Goal: Task Accomplishment & Management: Complete application form

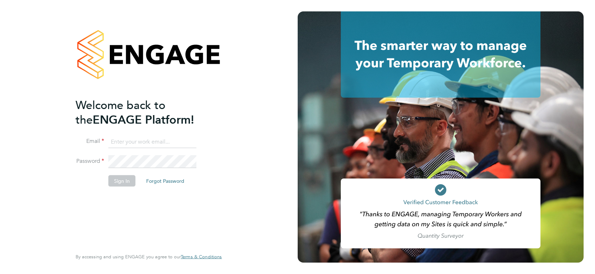
type input "[PERSON_NAME][EMAIL_ADDRESS][PERSON_NAME][DOMAIN_NAME]"
click at [131, 174] on li "Password" at bounding box center [145, 165] width 139 height 20
click at [130, 184] on button "Sign In" at bounding box center [121, 180] width 27 height 11
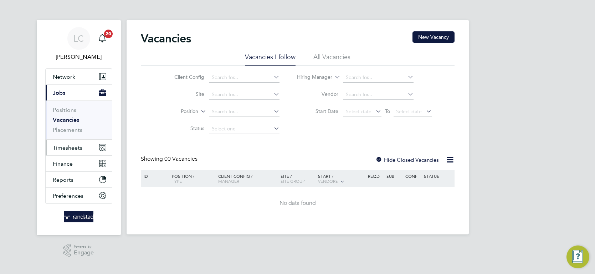
click at [85, 146] on button "Timesheets" at bounding box center [79, 148] width 66 height 16
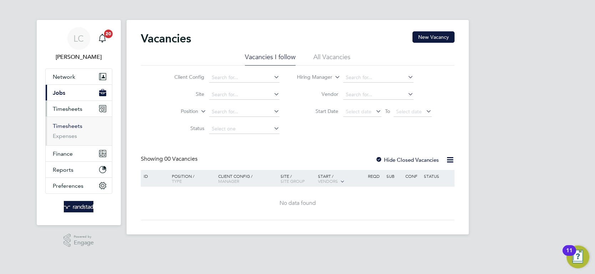
click at [66, 125] on link "Timesheets" at bounding box center [68, 126] width 30 height 7
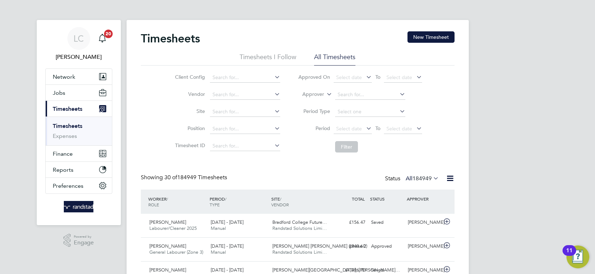
click at [316, 90] on li "Approver" at bounding box center [360, 94] width 142 height 17
click at [316, 93] on label "Approver" at bounding box center [308, 94] width 32 height 7
click at [304, 100] on li "Worker" at bounding box center [306, 102] width 35 height 9
click at [352, 100] on li "Worker" at bounding box center [360, 94] width 142 height 17
click at [64, 93] on button "Jobs" at bounding box center [79, 93] width 66 height 16
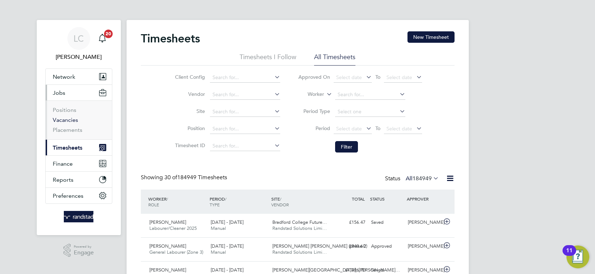
click at [71, 122] on link "Vacancies" at bounding box center [65, 120] width 25 height 7
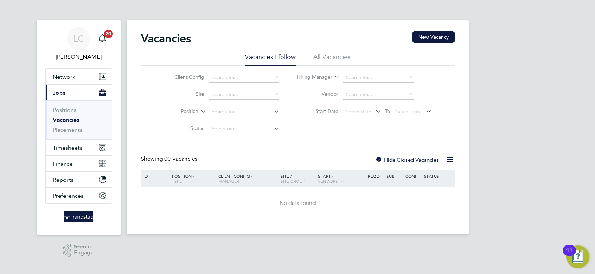
click at [336, 58] on li "All Vacancies" at bounding box center [331, 59] width 37 height 13
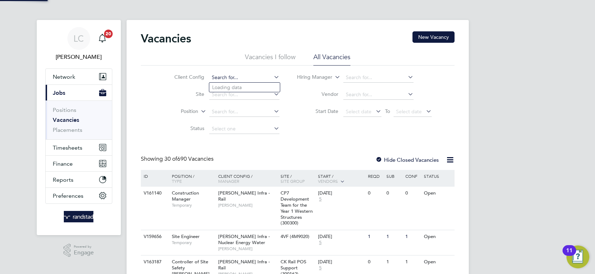
click at [233, 80] on input at bounding box center [244, 78] width 70 height 10
paste input "V179256"
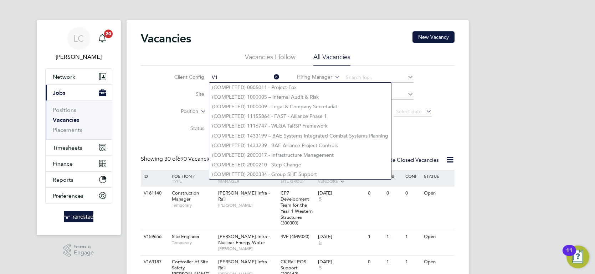
type input "V"
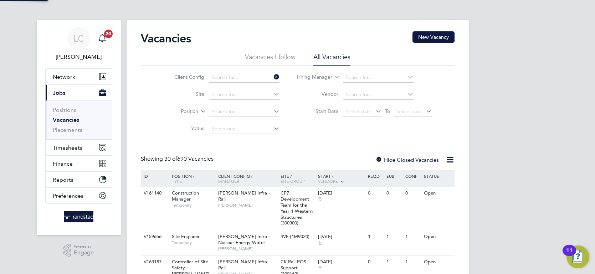
click at [143, 91] on div "Client Config Site Position Status Hiring Manager Vendor Start Date Select date…" at bounding box center [298, 102] width 314 height 72
click at [73, 112] on link "Positions" at bounding box center [65, 110] width 24 height 7
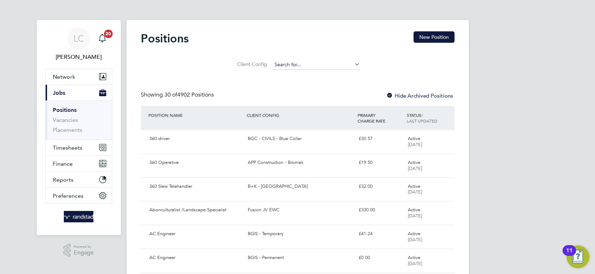
click at [287, 65] on input at bounding box center [316, 65] width 88 height 10
paste input "V179256"
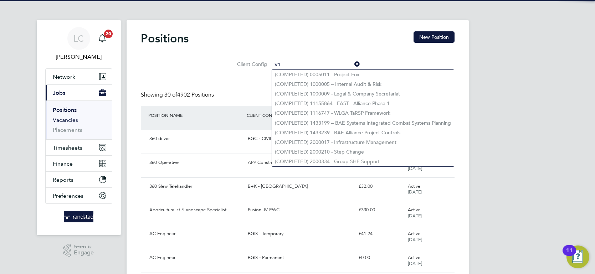
type input "V"
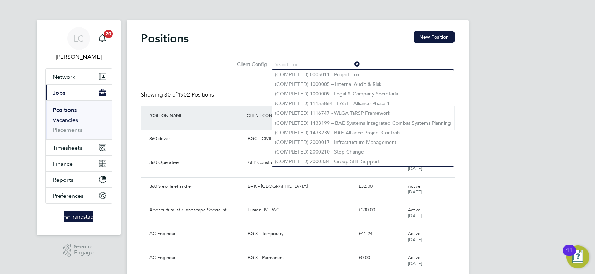
click at [68, 120] on link "Vacancies" at bounding box center [65, 120] width 25 height 7
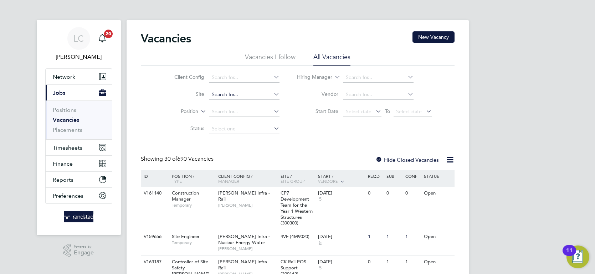
click at [229, 94] on input at bounding box center [244, 95] width 70 height 10
type input "l"
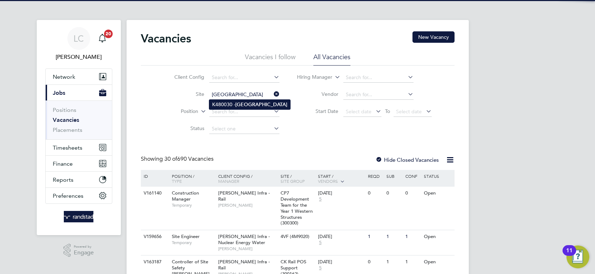
click at [242, 100] on li "K480030 - [GEOGRAPHIC_DATA]" at bounding box center [249, 105] width 81 height 10
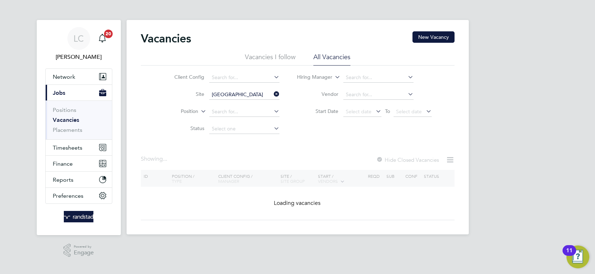
type input "K480030 - [GEOGRAPHIC_DATA]"
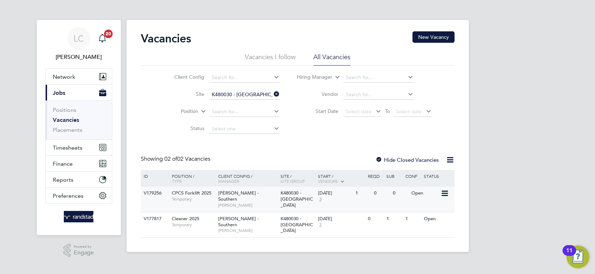
click at [423, 191] on div "Open" at bounding box center [424, 193] width 31 height 13
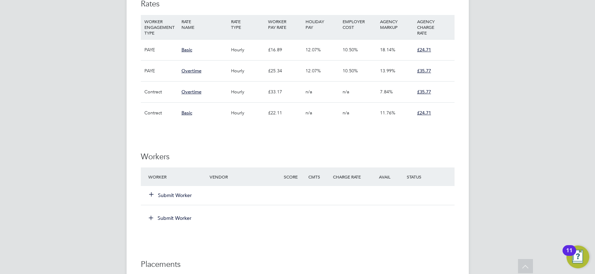
scroll to position [468, 0]
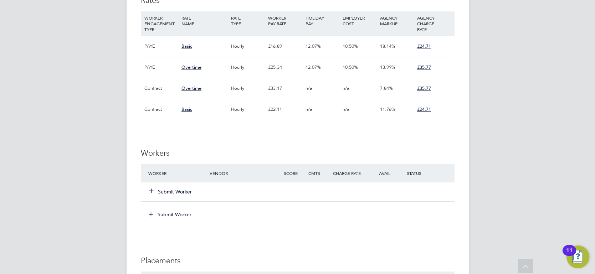
click at [171, 190] on button "Submit Worker" at bounding box center [170, 191] width 43 height 7
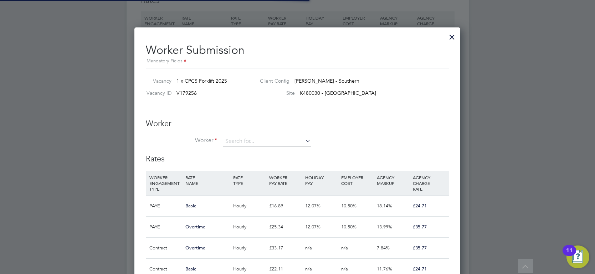
scroll to position [4, 4]
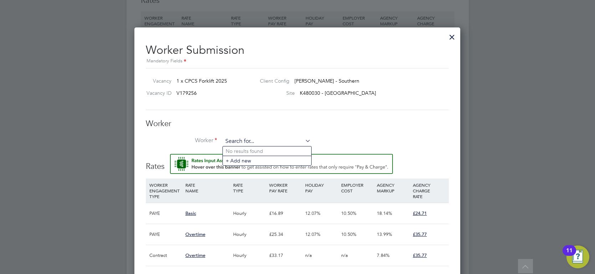
click at [248, 137] on input at bounding box center [267, 141] width 88 height 11
click at [268, 149] on b "Nob" at bounding box center [273, 151] width 10 height 6
type input "Ricky Noble (U-00087922)"
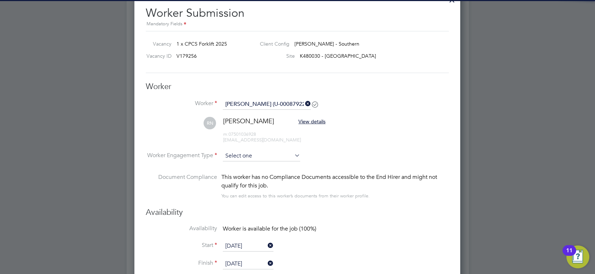
click at [267, 151] on input at bounding box center [261, 156] width 77 height 11
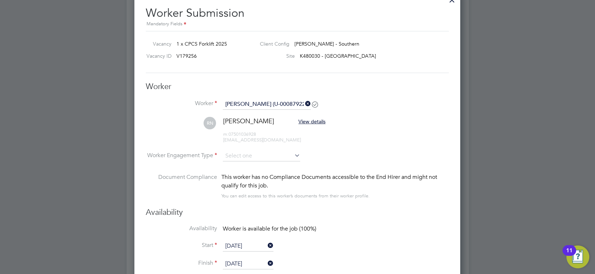
click at [249, 165] on li "Contract" at bounding box center [262, 165] width 78 height 9
type input "Contract"
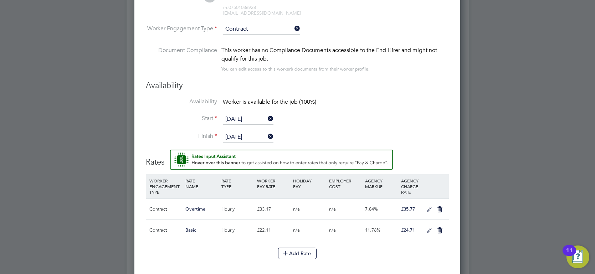
click at [425, 208] on icon at bounding box center [429, 210] width 9 height 6
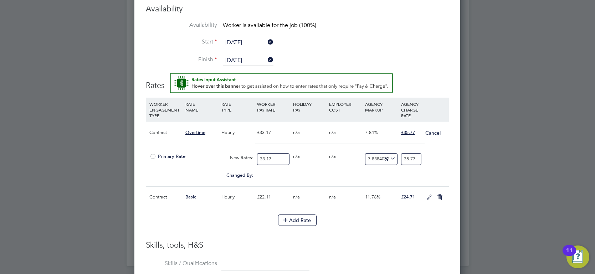
click at [430, 196] on icon at bounding box center [429, 198] width 9 height 6
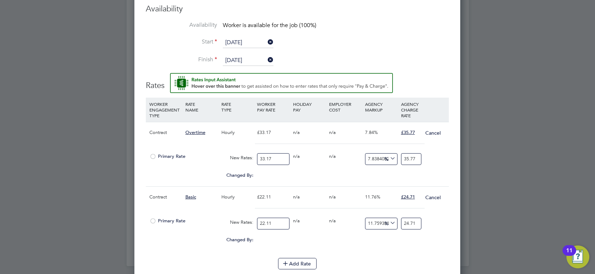
click at [151, 221] on div at bounding box center [152, 223] width 7 height 5
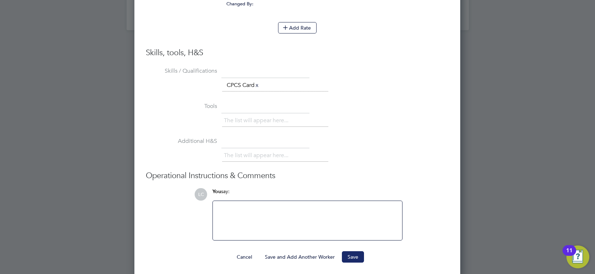
click at [357, 257] on button "Save" at bounding box center [353, 256] width 22 height 11
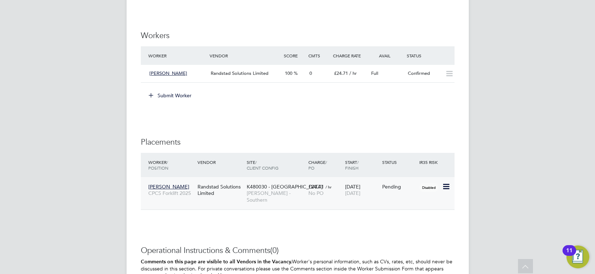
click at [442, 186] on icon at bounding box center [445, 186] width 7 height 9
click at [408, 228] on li "Start" at bounding box center [423, 231] width 51 height 10
type input "[PERSON_NAME]"
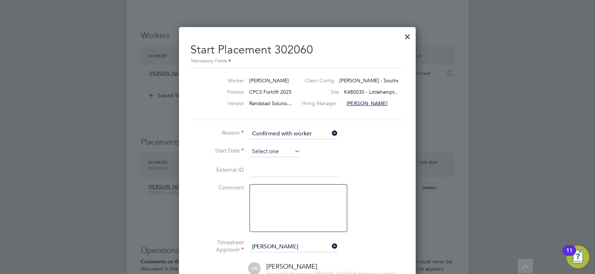
click at [273, 149] on input at bounding box center [274, 151] width 51 height 11
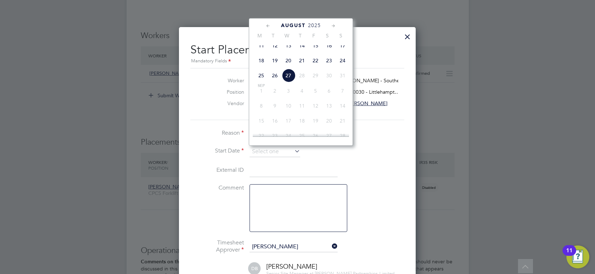
click at [273, 82] on span "26" at bounding box center [275, 76] width 14 height 14
type input "[DATE]"
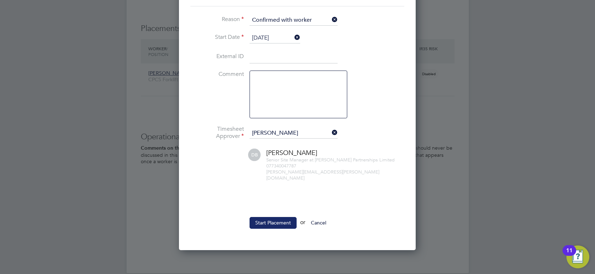
click at [266, 218] on button "Start Placement" at bounding box center [272, 222] width 47 height 11
